Goal: Communication & Community: Answer question/provide support

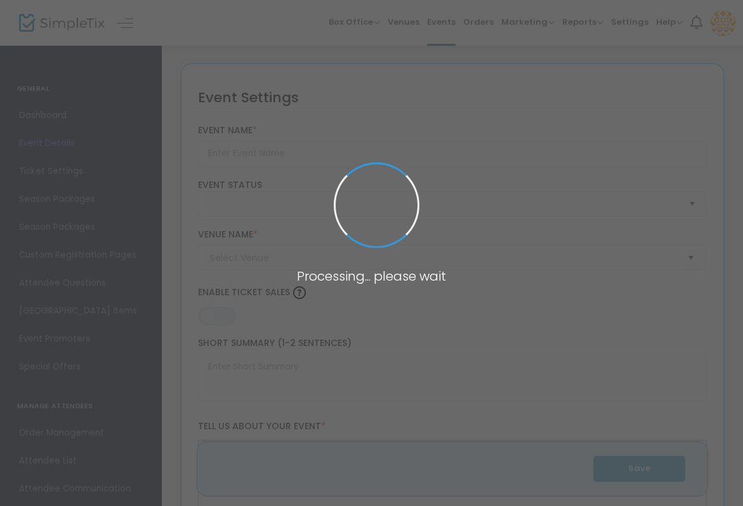
type input "Sightglass Coffee Cupping"
type textarea "Ready to take deeper dive into coffee? Join us for a coffee cupping experience …"
type input "Register Now"
type input "Roosevelt Coffee"
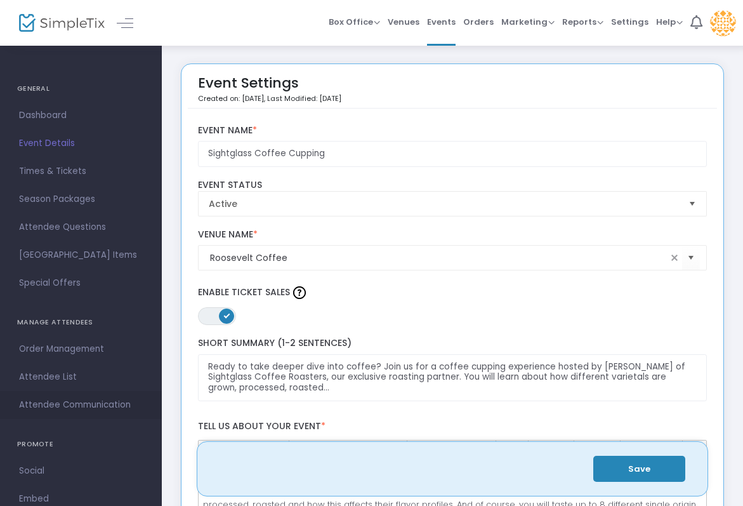
click at [88, 406] on span "Attendee Communication" at bounding box center [81, 405] width 124 height 17
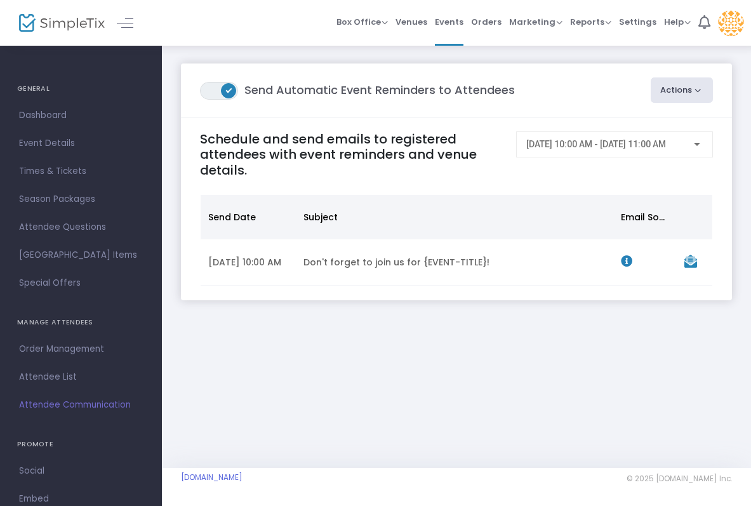
click at [679, 93] on button "Actions" at bounding box center [682, 89] width 63 height 25
click at [383, 168] on h4 "Schedule and send emails to registered attendees with event reminders and venue…" at bounding box center [352, 154] width 304 height 46
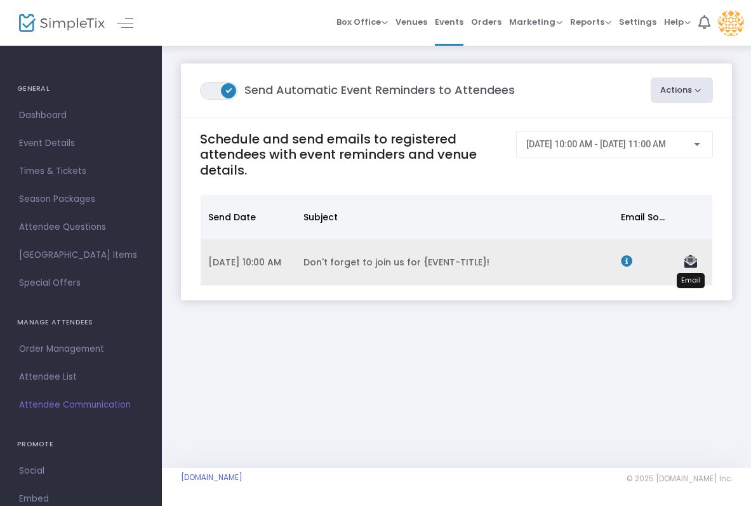
click at [690, 268] on icon "Data table" at bounding box center [690, 261] width 13 height 13
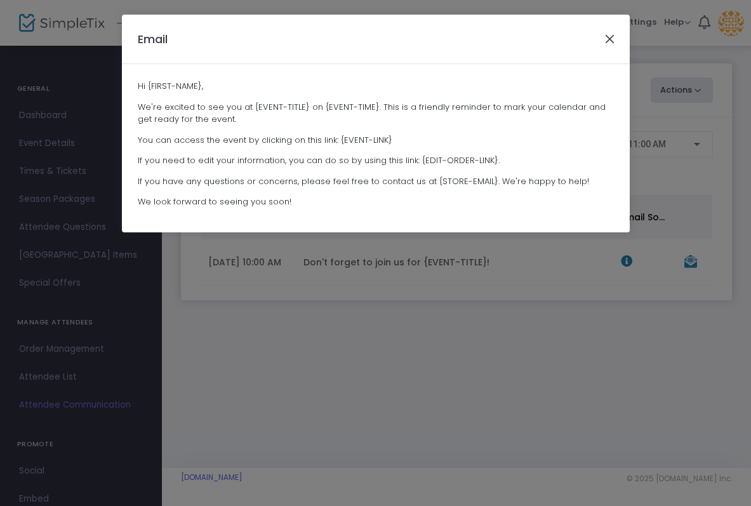
click at [611, 43] on button "Close" at bounding box center [609, 38] width 17 height 17
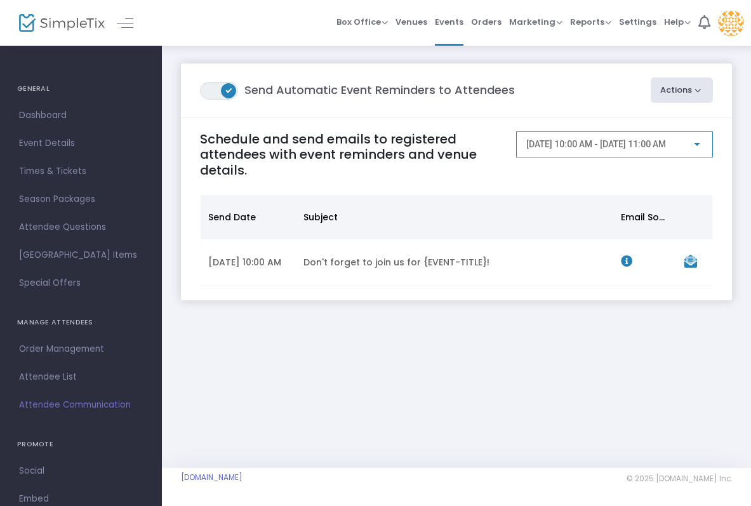
click at [666, 149] on span "[DATE] 10:00 AM - [DATE] 11:00 AM" at bounding box center [596, 144] width 140 height 10
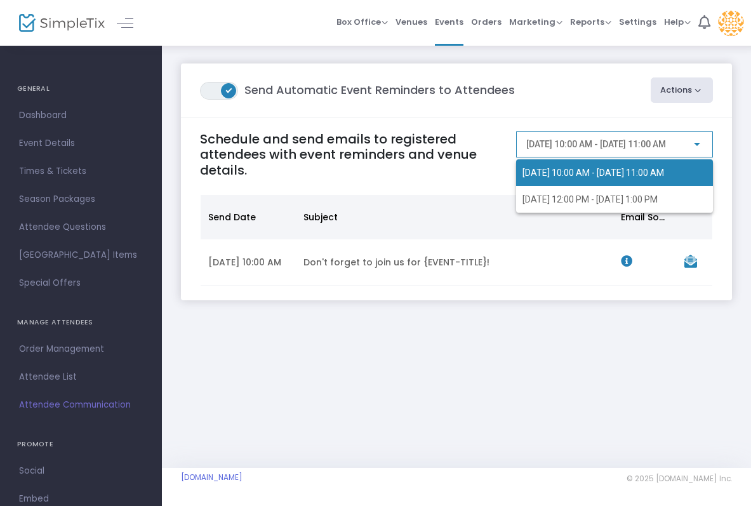
click at [678, 290] on div at bounding box center [375, 253] width 751 height 506
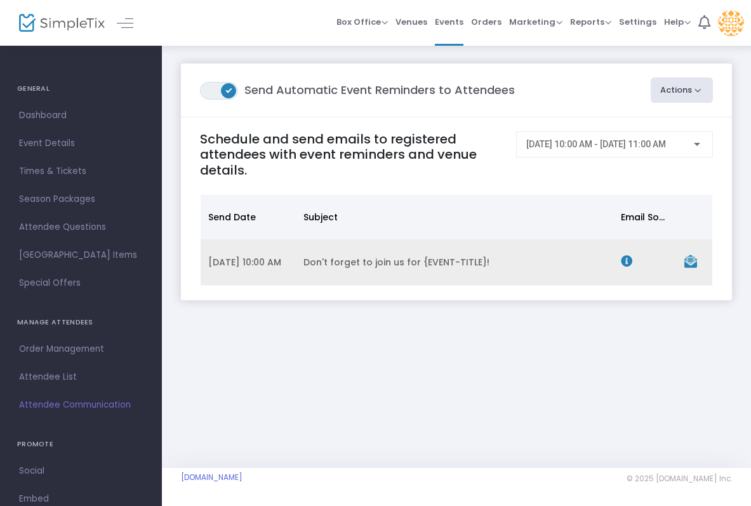
click at [629, 267] on icon "Data table" at bounding box center [626, 260] width 11 height 11
click at [623, 262] on icon "Data table" at bounding box center [626, 260] width 11 height 11
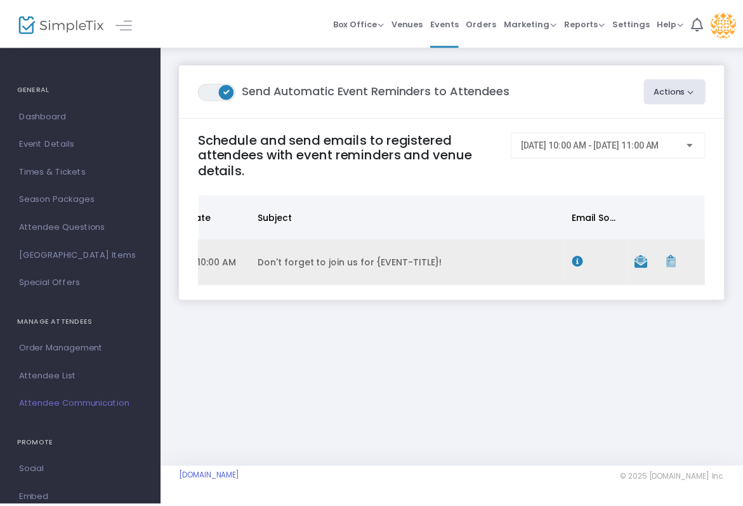
scroll to position [0, 58]
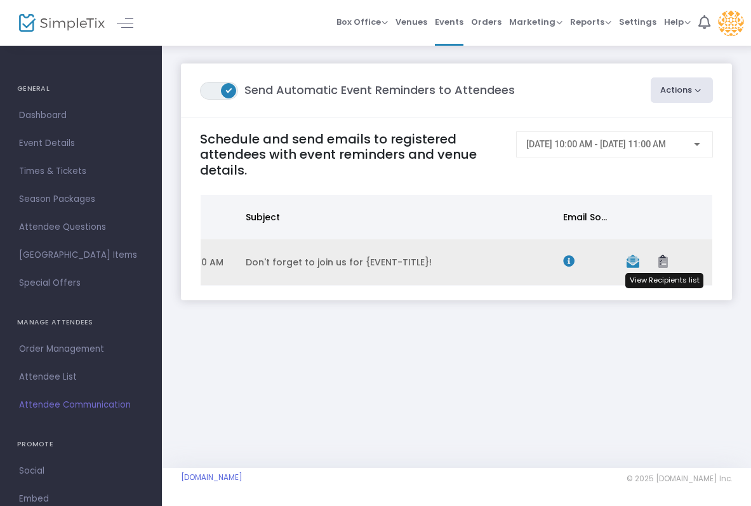
click at [663, 268] on icon "Data table" at bounding box center [663, 261] width 10 height 13
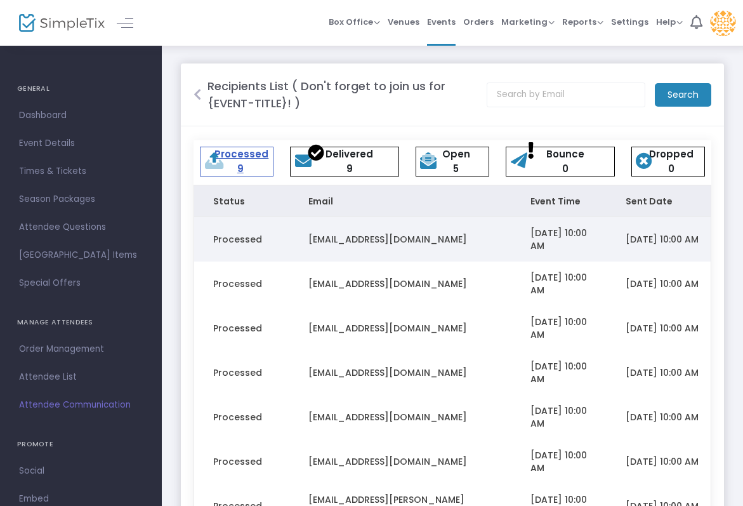
click at [508, 245] on td "[EMAIL_ADDRESS][DOMAIN_NAME]" at bounding box center [400, 239] width 222 height 44
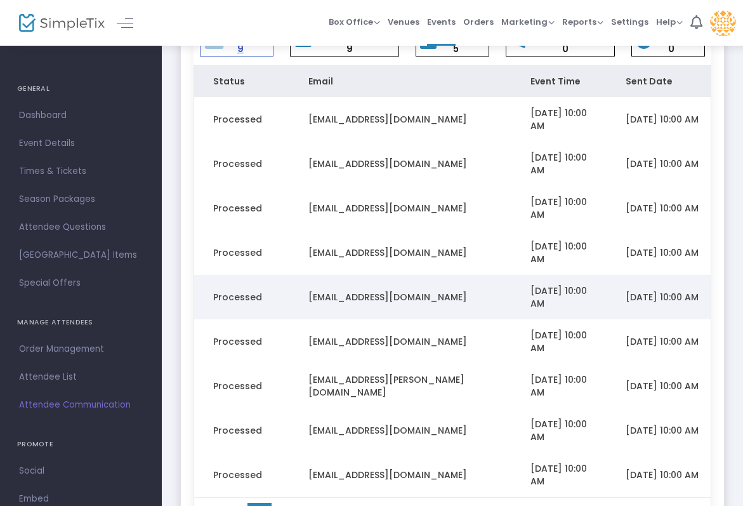
scroll to position [133, 0]
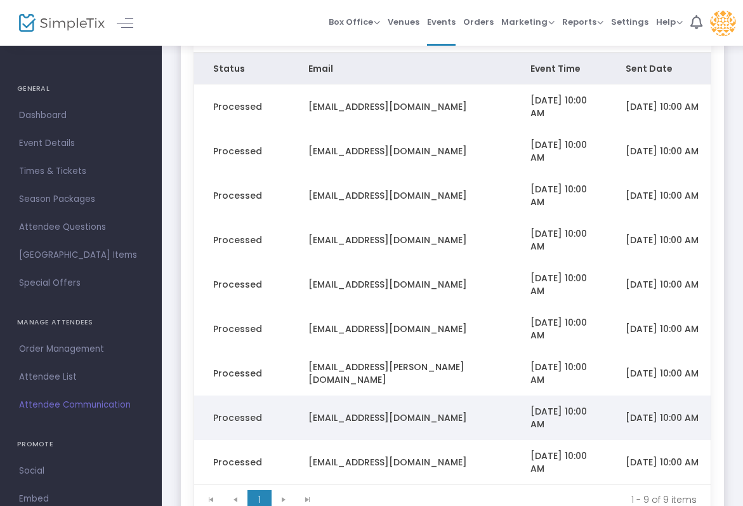
click at [375, 401] on td "[EMAIL_ADDRESS][DOMAIN_NAME]" at bounding box center [400, 417] width 222 height 44
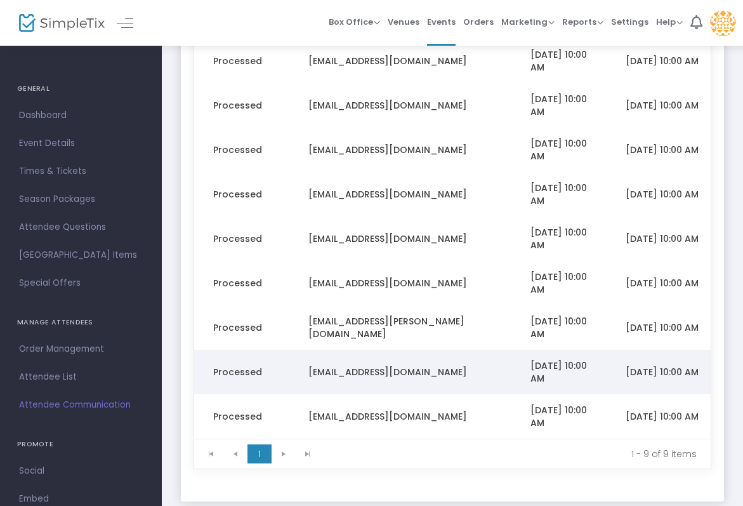
scroll to position [235, 0]
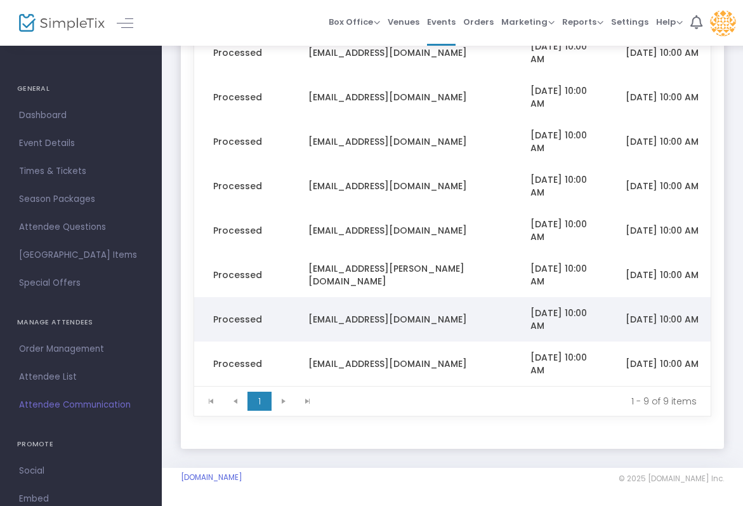
click at [375, 401] on kendo-pager-info "1 - 9 of 9 items" at bounding box center [513, 401] width 368 height 13
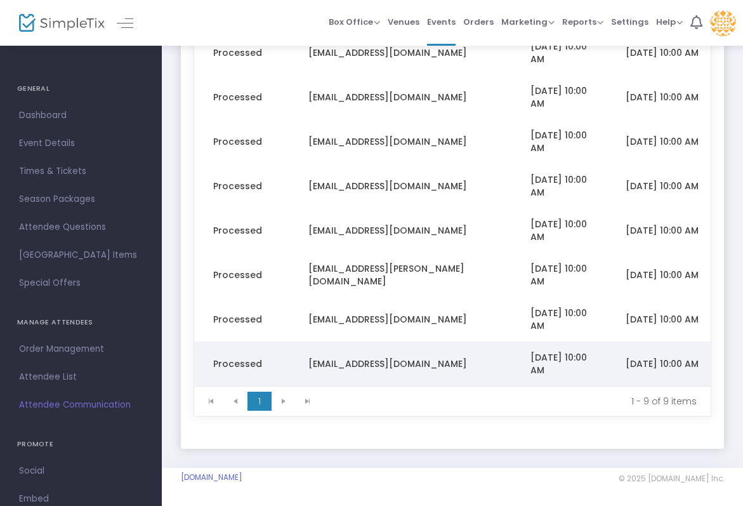
drag, startPoint x: 376, startPoint y: 402, endPoint x: 397, endPoint y: 362, distance: 45.7
click at [397, 362] on kendo-grid "Status Email Event Time Sent Date Reason Processed [EMAIL_ADDRESS][DOMAIN_NAME]…" at bounding box center [453, 185] width 518 height 463
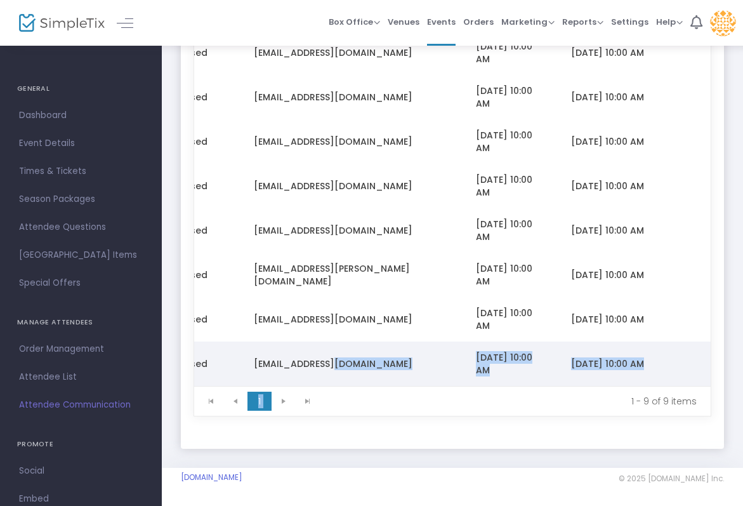
scroll to position [0, 0]
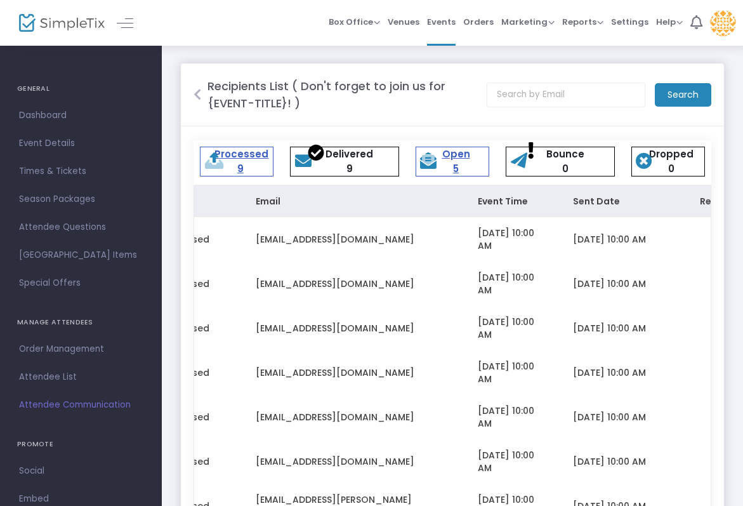
click at [472, 173] on div "Open 5" at bounding box center [455, 161] width 63 height 29
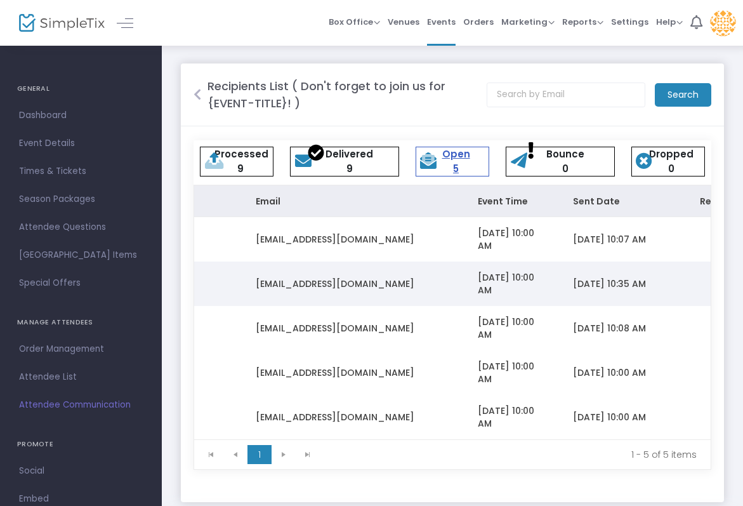
click at [390, 274] on td "[EMAIL_ADDRESS][DOMAIN_NAME]" at bounding box center [348, 284] width 222 height 44
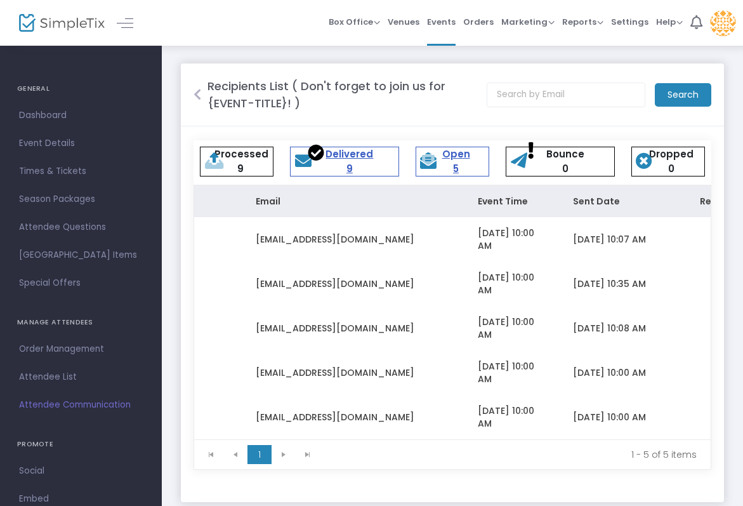
click at [337, 164] on div "Delivered 9" at bounding box center [350, 161] width 90 height 29
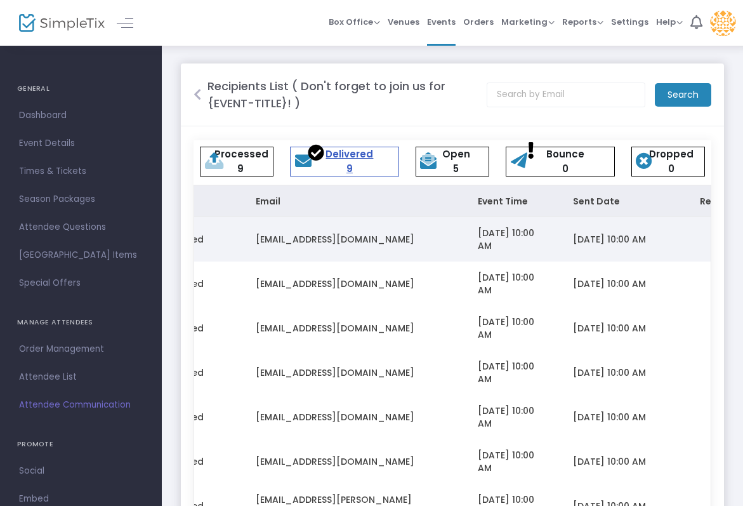
click at [338, 241] on span "[EMAIL_ADDRESS][DOMAIN_NAME]" at bounding box center [335, 239] width 159 height 13
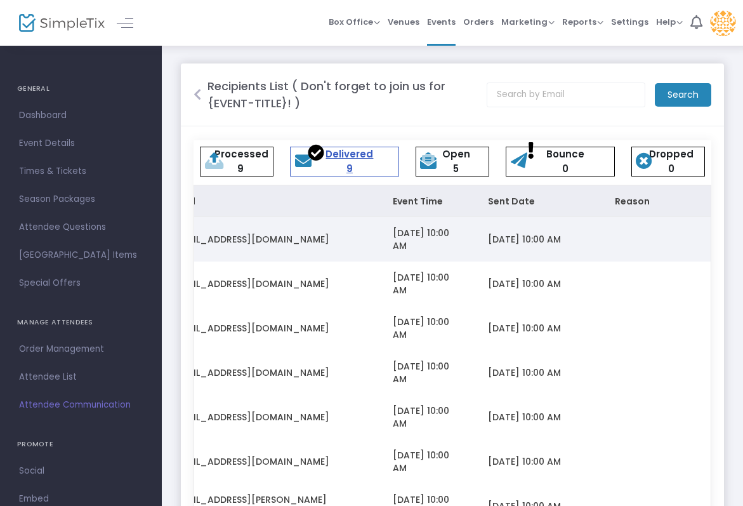
scroll to position [0, 129]
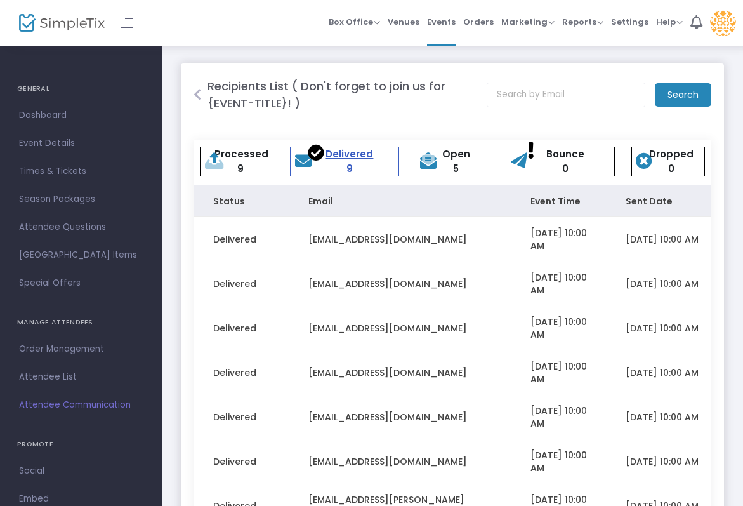
click at [59, 26] on img at bounding box center [62, 23] width 86 height 18
